Goal: Task Accomplishment & Management: Manage account settings

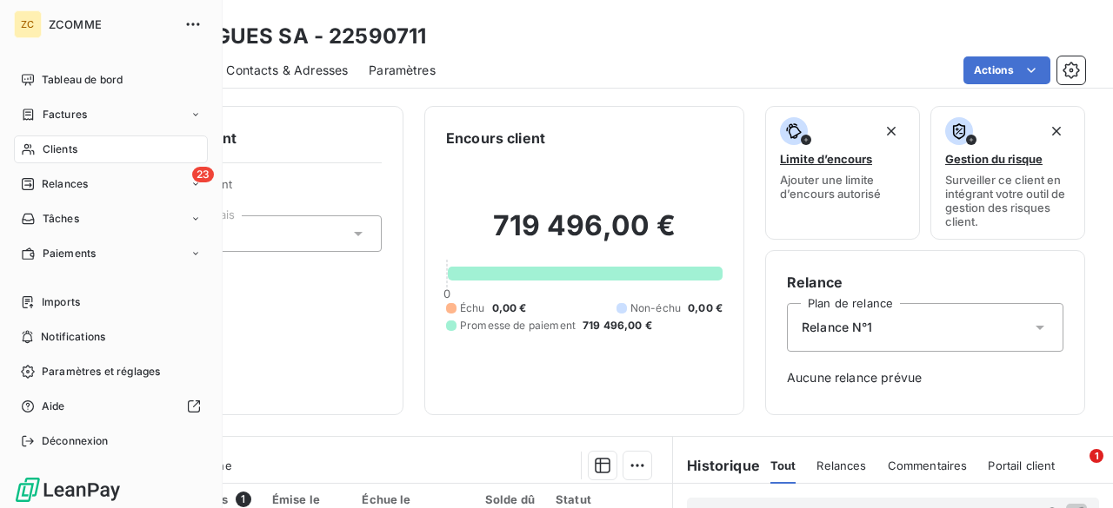
click at [28, 156] on icon at bounding box center [28, 150] width 15 height 14
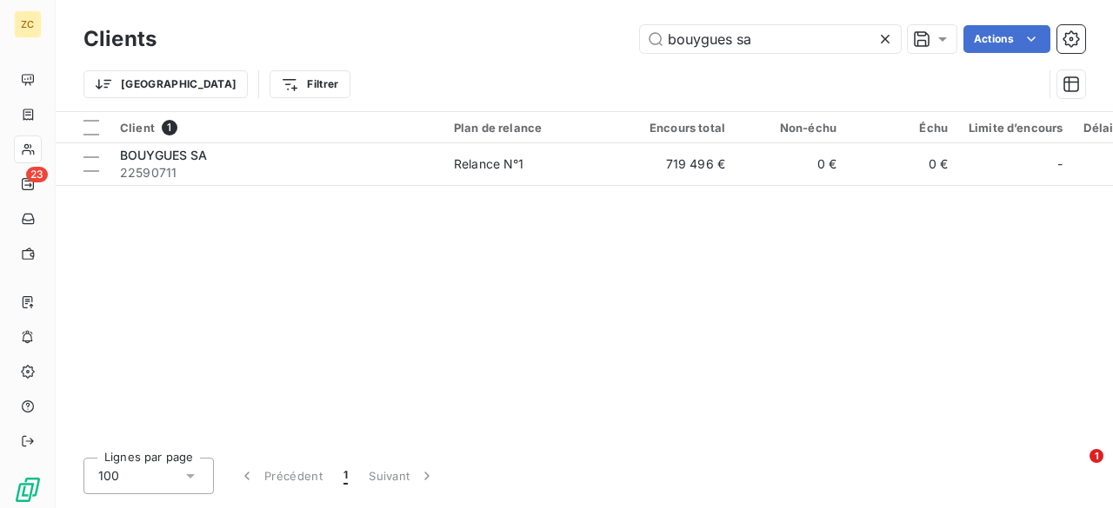
drag, startPoint x: 754, startPoint y: 38, endPoint x: 553, endPoint y: 28, distance: 201.9
click at [553, 28] on div "bouygues sa Actions" at bounding box center [630, 39] width 907 height 28
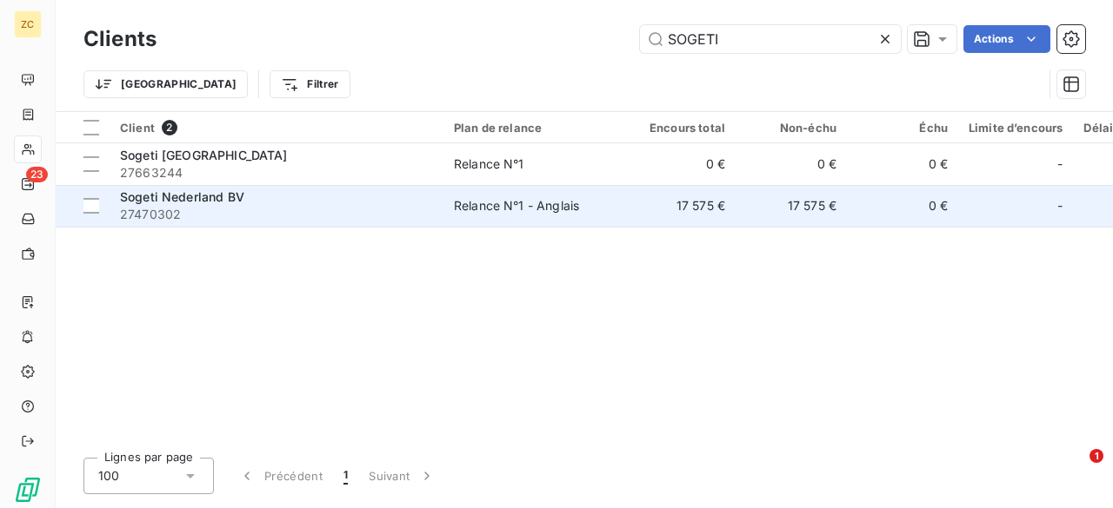
type input "SOGETI"
click at [190, 203] on span "Sogeti Nederland BV" at bounding box center [182, 196] width 124 height 15
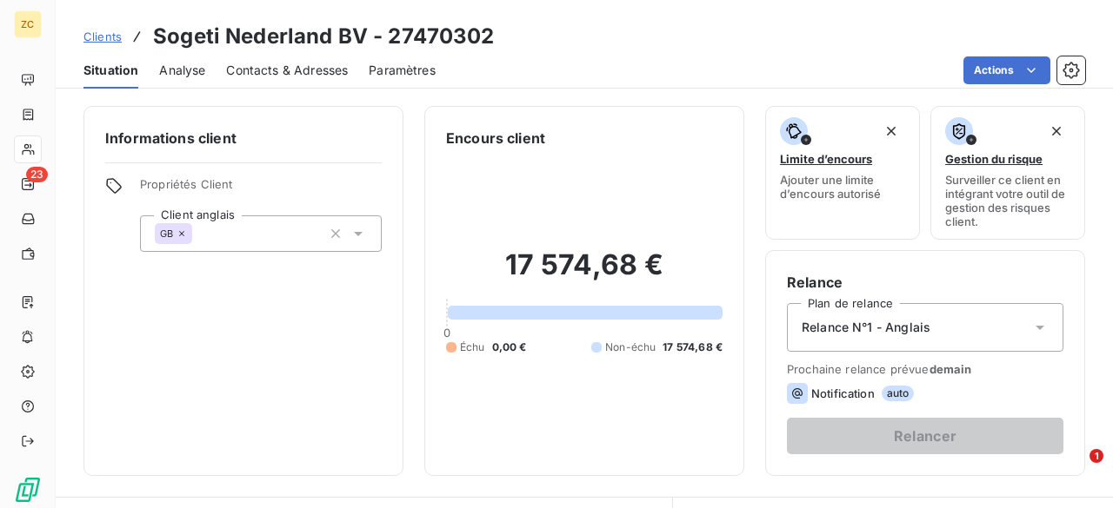
click at [290, 77] on span "Contacts & Adresses" at bounding box center [287, 70] width 122 height 17
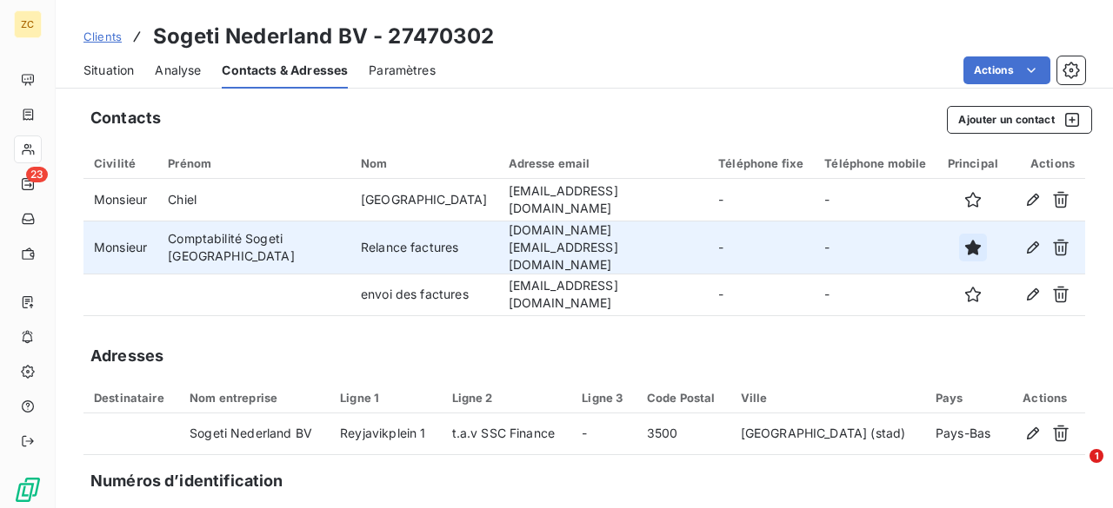
click at [965, 240] on icon "button" at bounding box center [973, 248] width 16 height 16
click at [99, 76] on html "ZC 23 Clients Sogeti [GEOGRAPHIC_DATA] BV - 27470302 Situation Analyse Contacts…" at bounding box center [556, 254] width 1113 height 508
click at [98, 70] on span "Situation" at bounding box center [108, 70] width 50 height 17
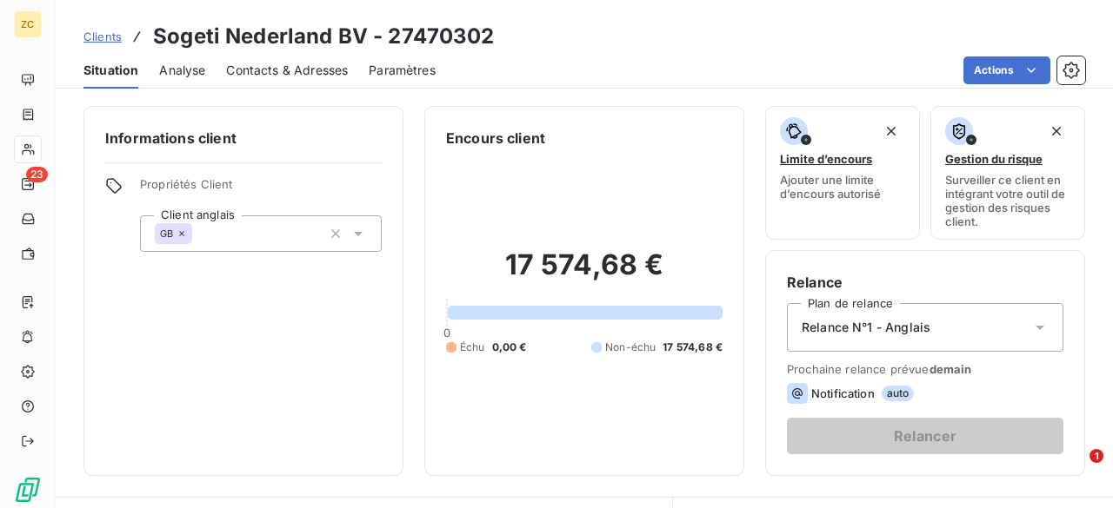
click at [1031, 324] on icon at bounding box center [1039, 327] width 17 height 17
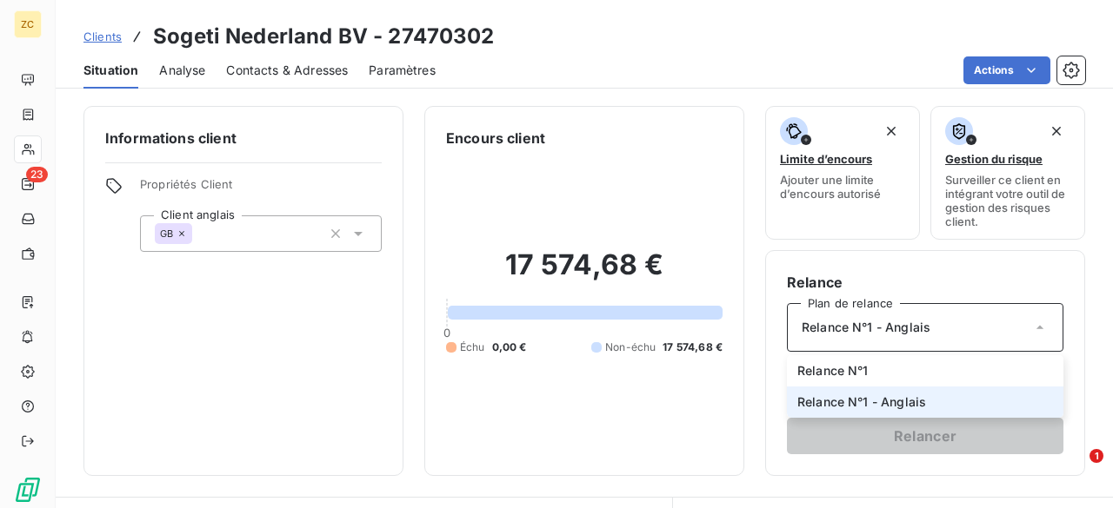
click at [1031, 324] on icon at bounding box center [1039, 327] width 17 height 17
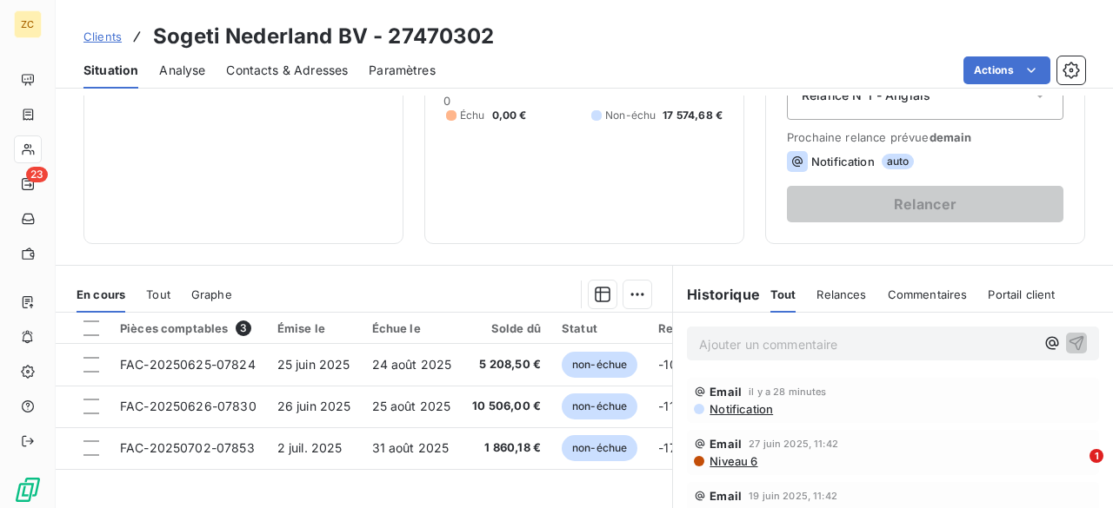
scroll to position [261, 0]
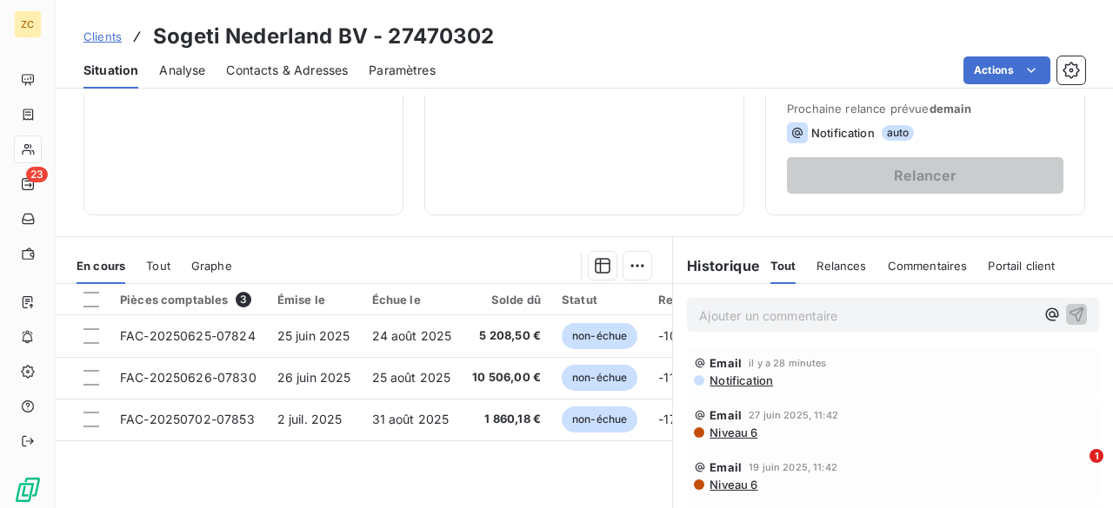
click at [718, 379] on span "Notification" at bounding box center [740, 381] width 65 height 14
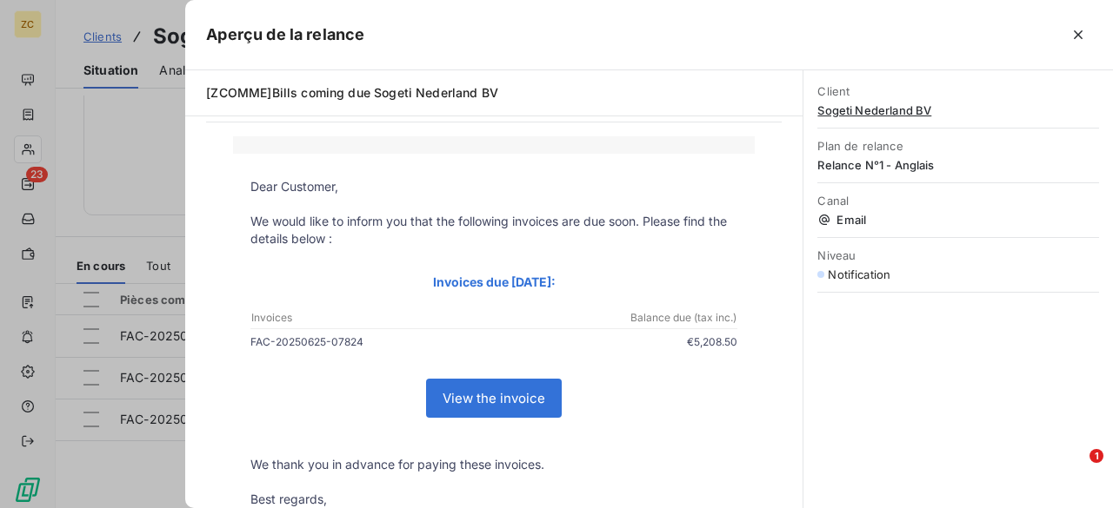
scroll to position [0, 0]
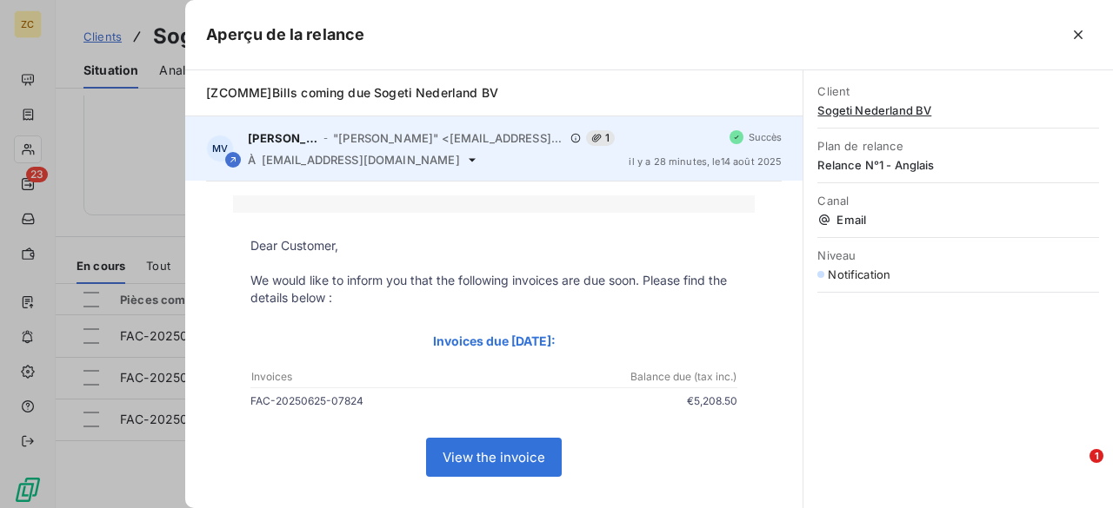
click at [465, 159] on icon at bounding box center [472, 160] width 14 height 14
drag, startPoint x: 444, startPoint y: 159, endPoint x: 435, endPoint y: 162, distance: 9.9
click at [465, 160] on icon at bounding box center [472, 160] width 14 height 14
click at [465, 161] on icon at bounding box center [472, 160] width 14 height 14
click at [465, 154] on icon at bounding box center [472, 160] width 14 height 14
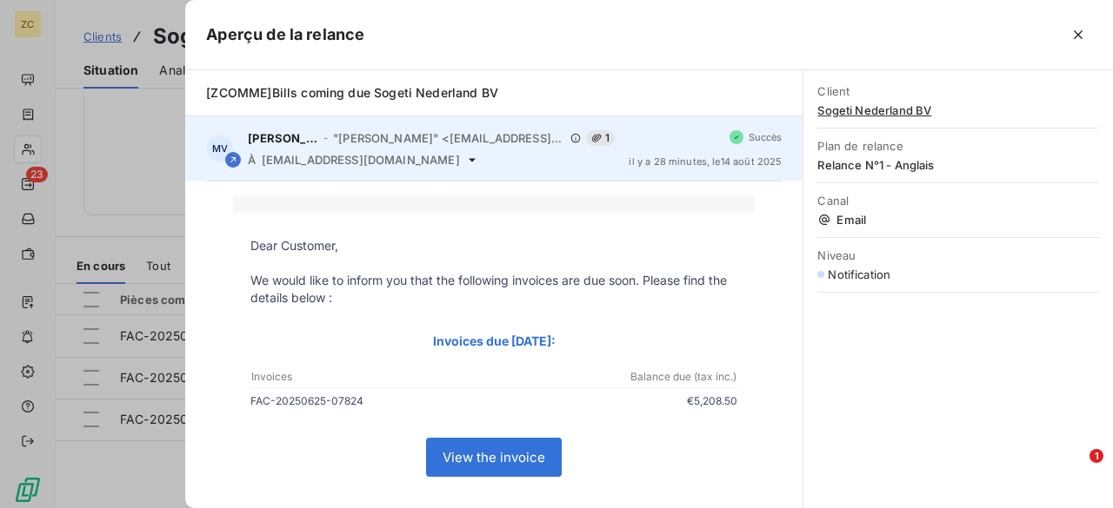
click at [233, 157] on icon at bounding box center [233, 160] width 10 height 10
click at [230, 161] on icon at bounding box center [233, 160] width 10 height 10
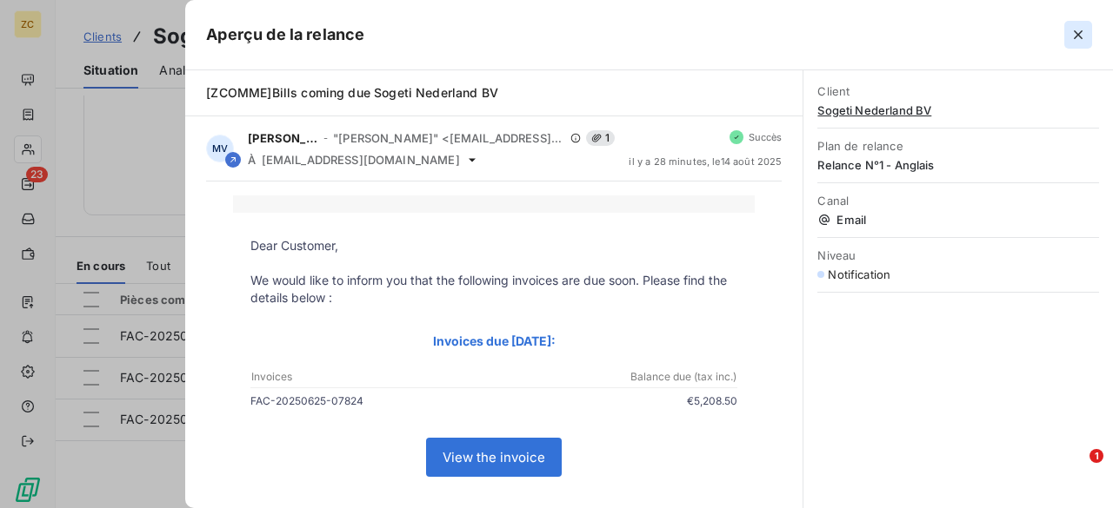
click at [1077, 37] on icon "button" at bounding box center [1077, 34] width 17 height 17
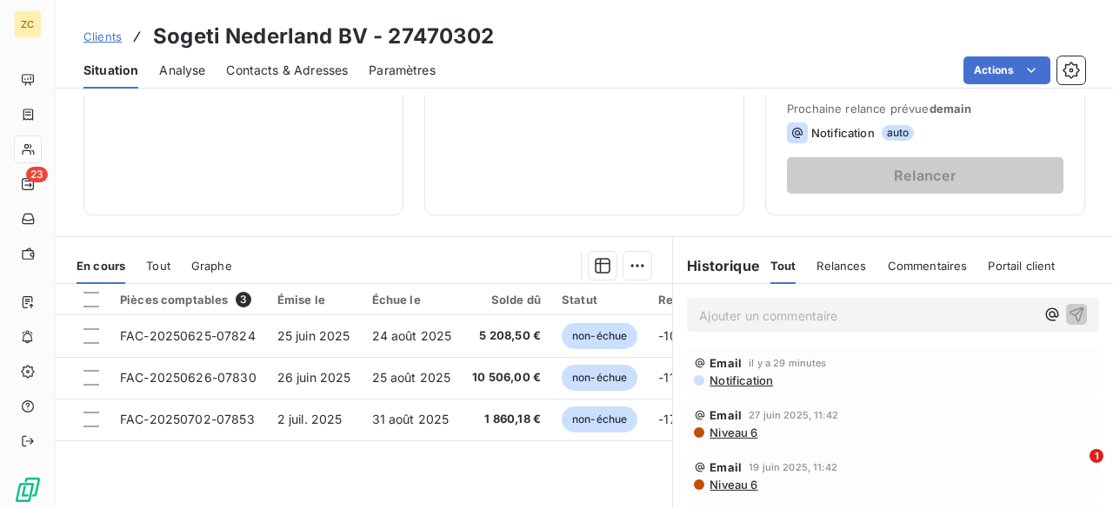
click at [269, 72] on span "Contacts & Adresses" at bounding box center [287, 70] width 122 height 17
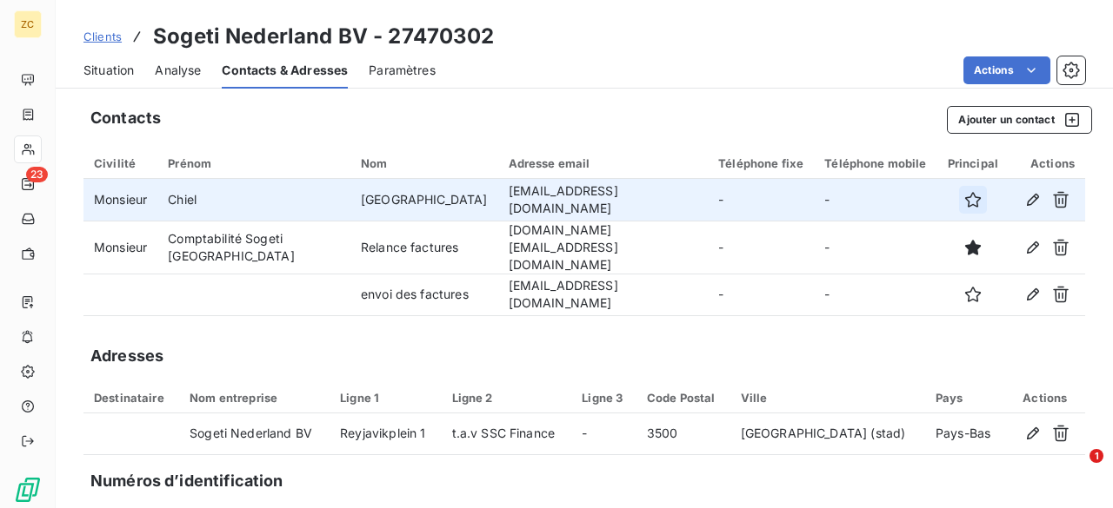
click at [964, 204] on icon "button" at bounding box center [972, 199] width 17 height 17
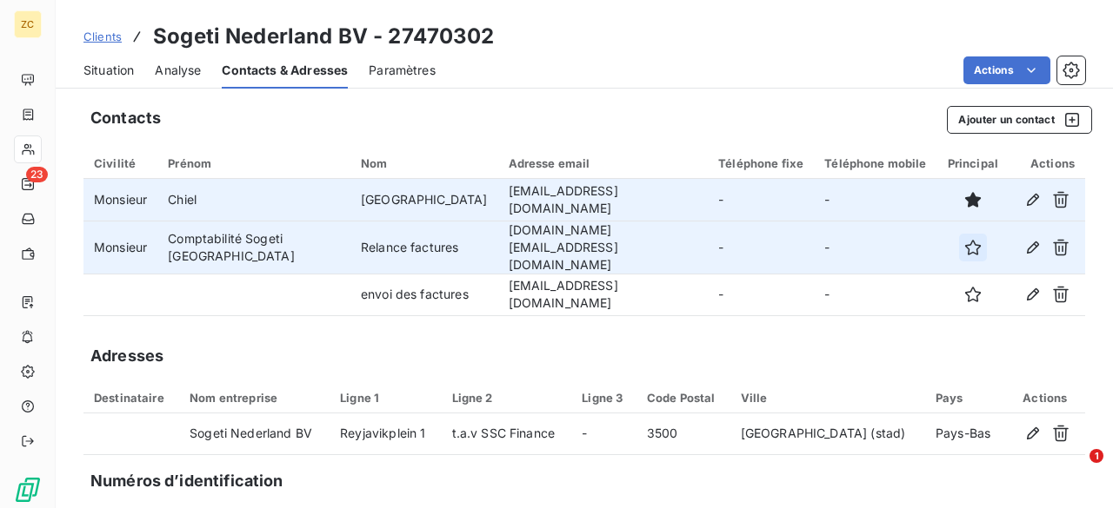
click at [965, 240] on icon "button" at bounding box center [973, 248] width 16 height 16
click at [1052, 199] on icon "button" at bounding box center [1060, 199] width 17 height 17
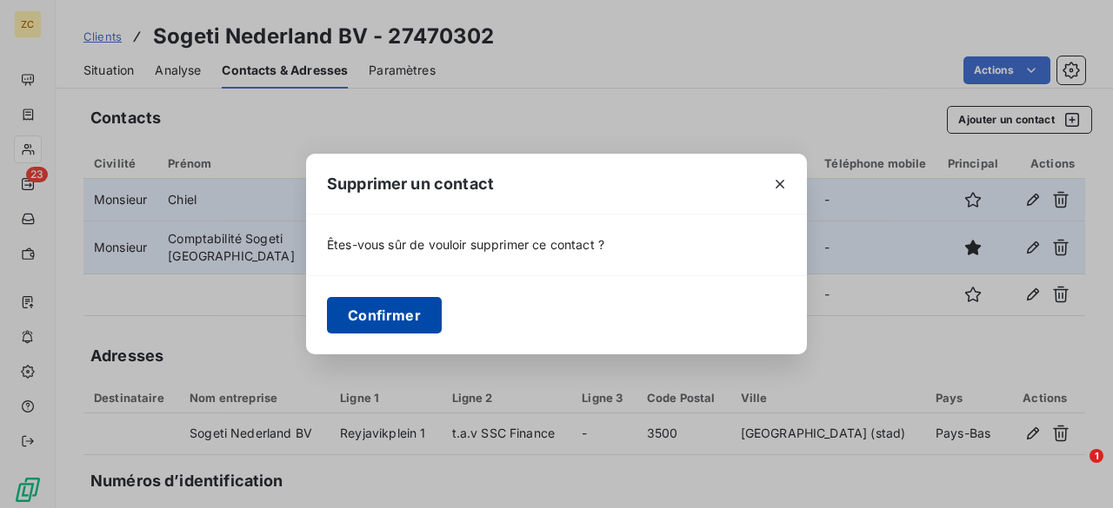
click at [400, 324] on button "Confirmer" at bounding box center [384, 315] width 115 height 37
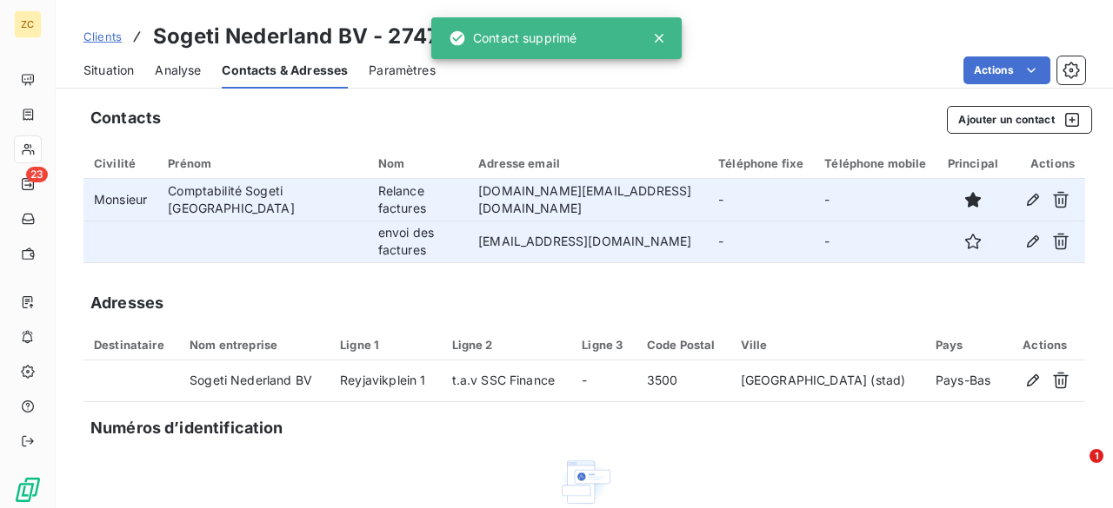
click at [713, 343] on div "Code Postal" at bounding box center [683, 345] width 73 height 14
